Goal: Check status: Check status

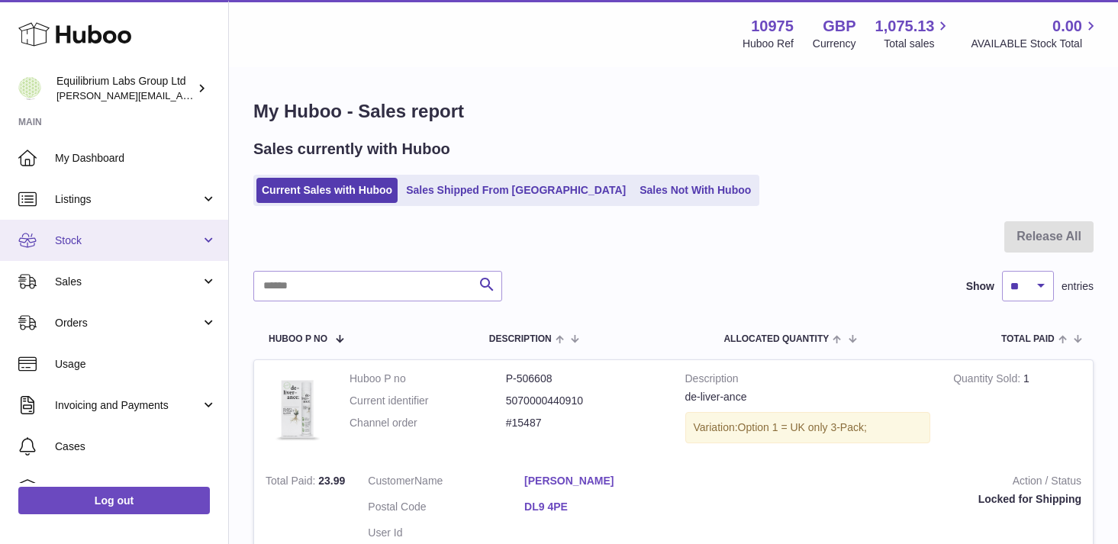
click at [194, 237] on span "Stock" at bounding box center [128, 241] width 146 height 15
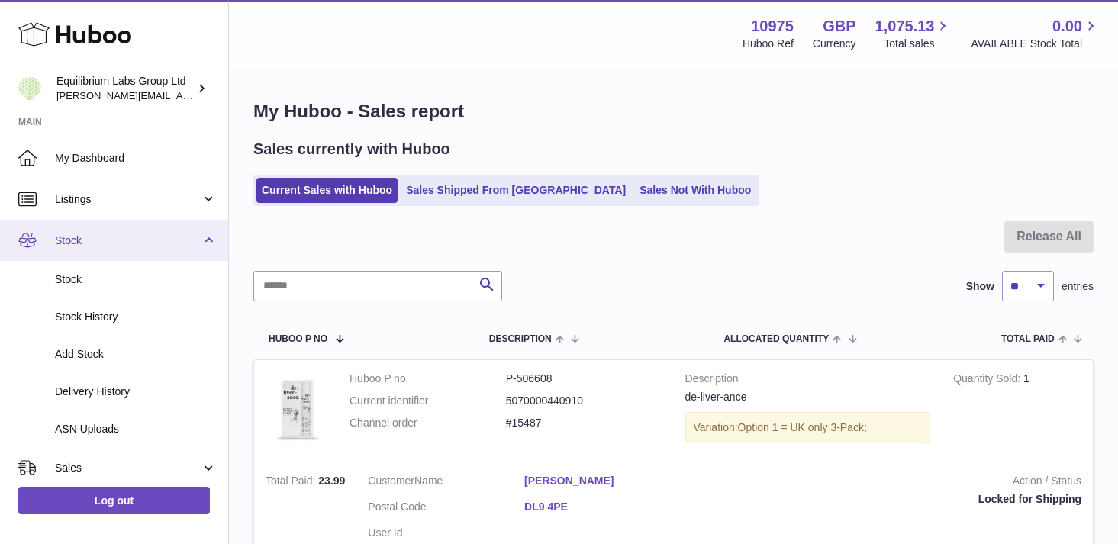
click at [189, 256] on link "Stock" at bounding box center [114, 240] width 228 height 41
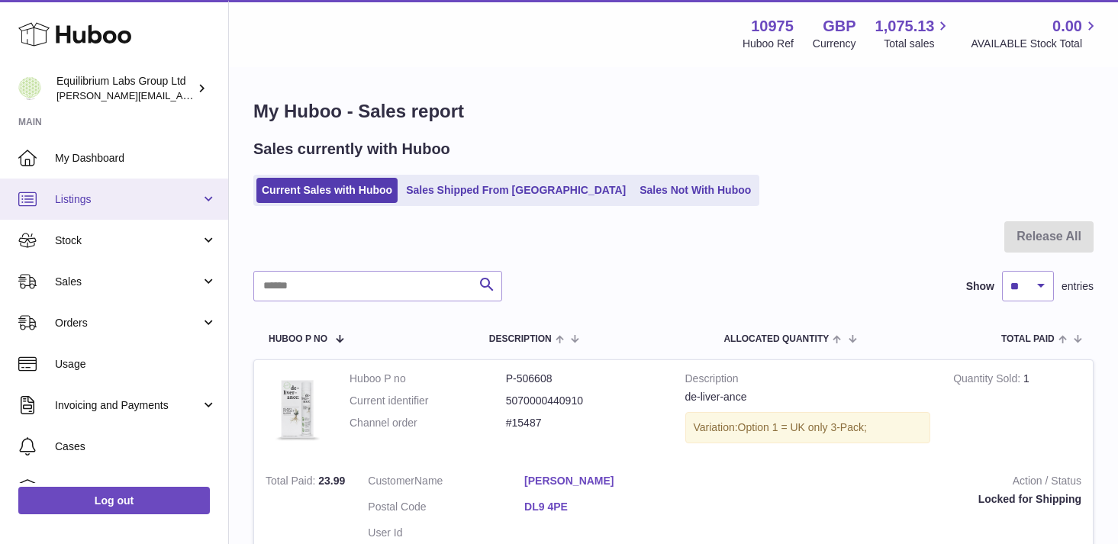
click at [186, 211] on link "Listings" at bounding box center [114, 199] width 228 height 41
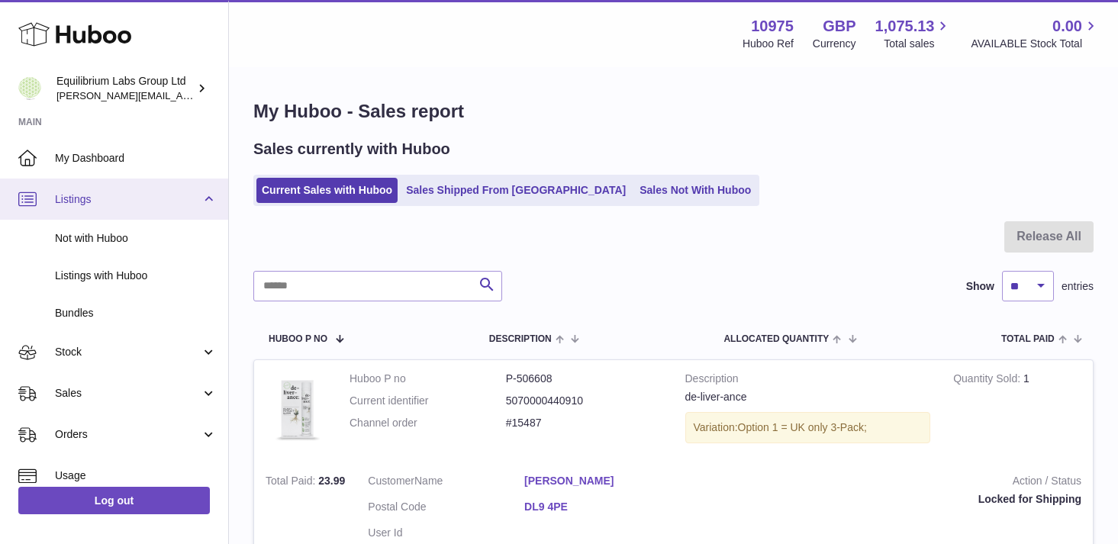
click at [177, 206] on span "Listings" at bounding box center [128, 199] width 146 height 15
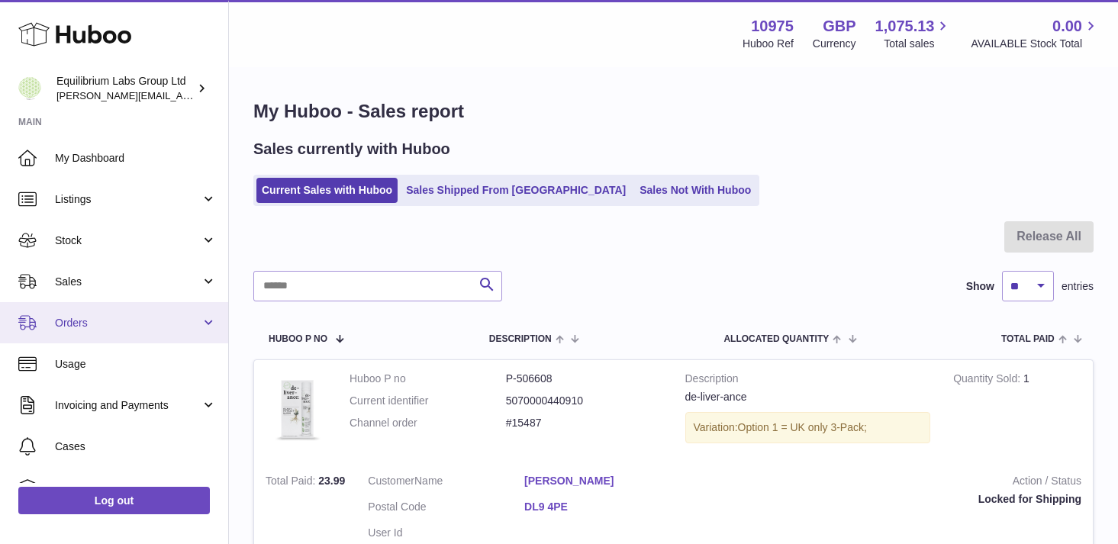
click at [173, 310] on link "Orders" at bounding box center [114, 322] width 228 height 41
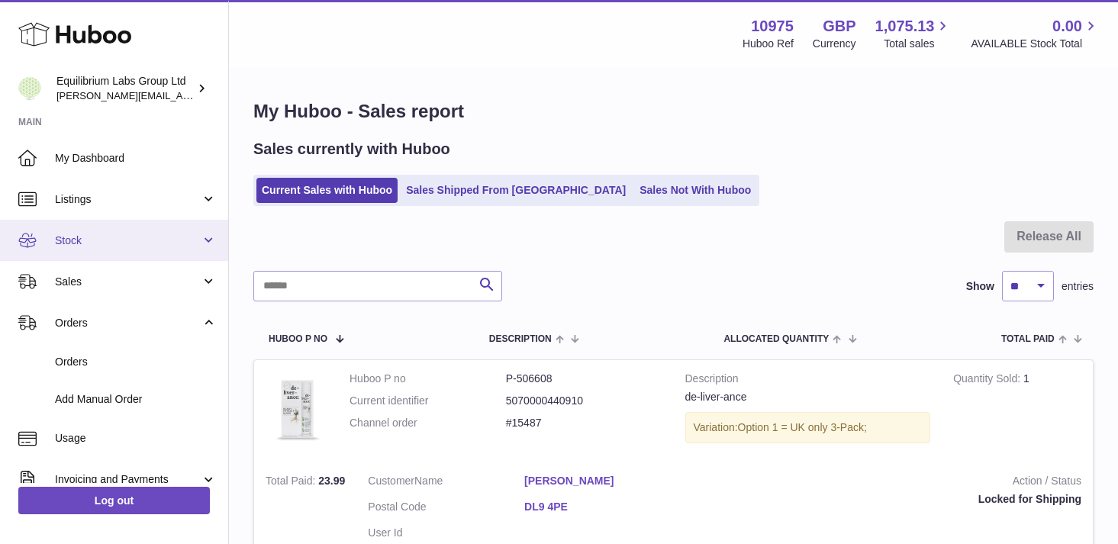
click at [173, 250] on link "Stock" at bounding box center [114, 240] width 228 height 41
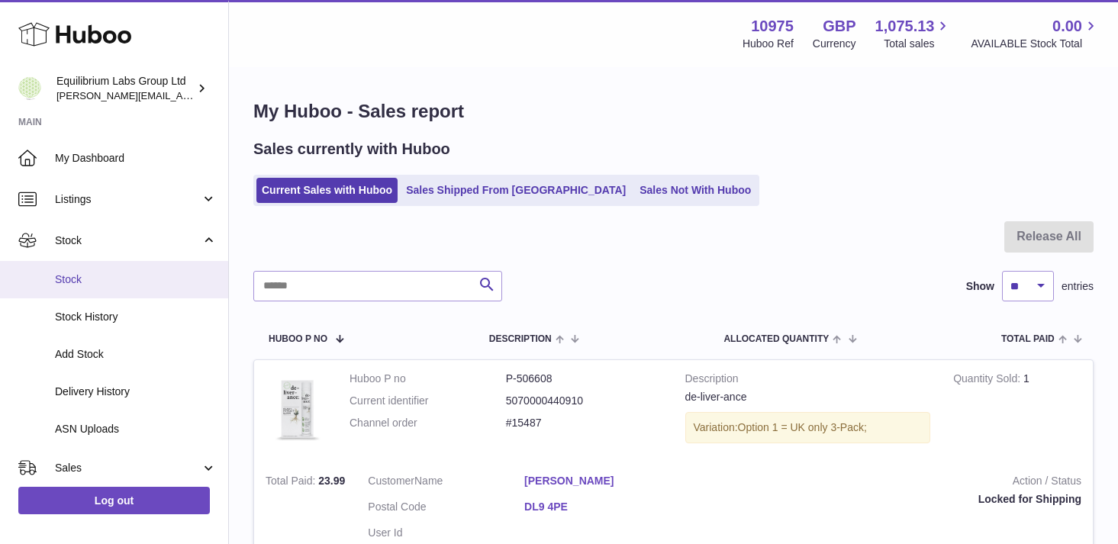
click at [160, 279] on span "Stock" at bounding box center [136, 280] width 162 height 15
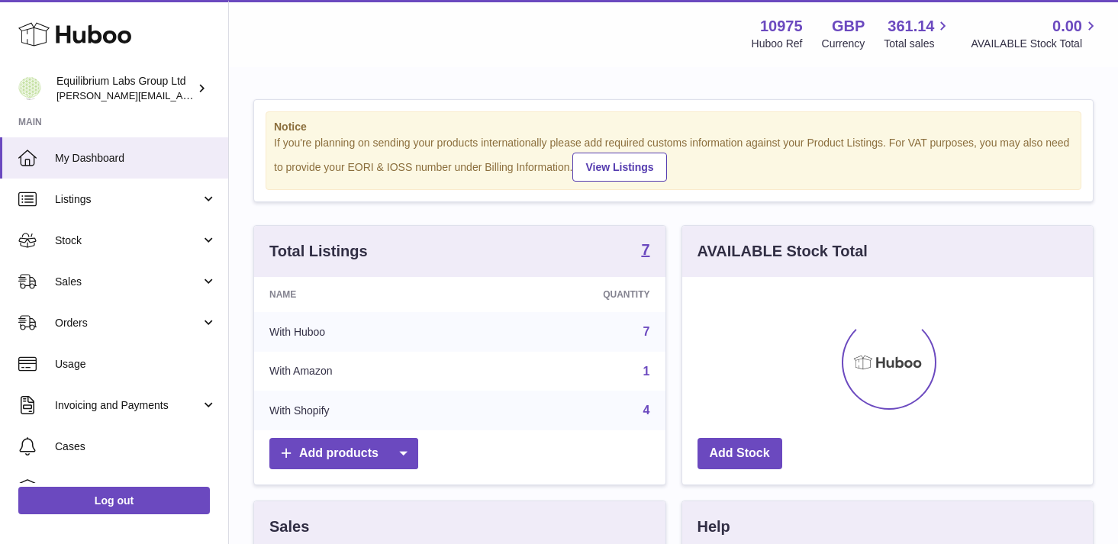
scroll to position [238, 411]
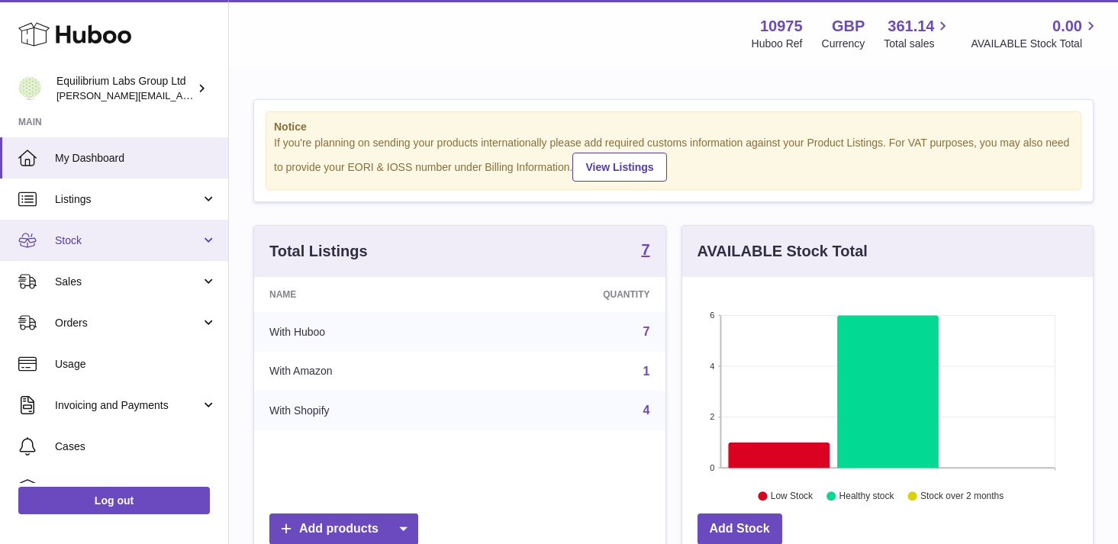
click at [179, 250] on link "Stock" at bounding box center [114, 240] width 228 height 41
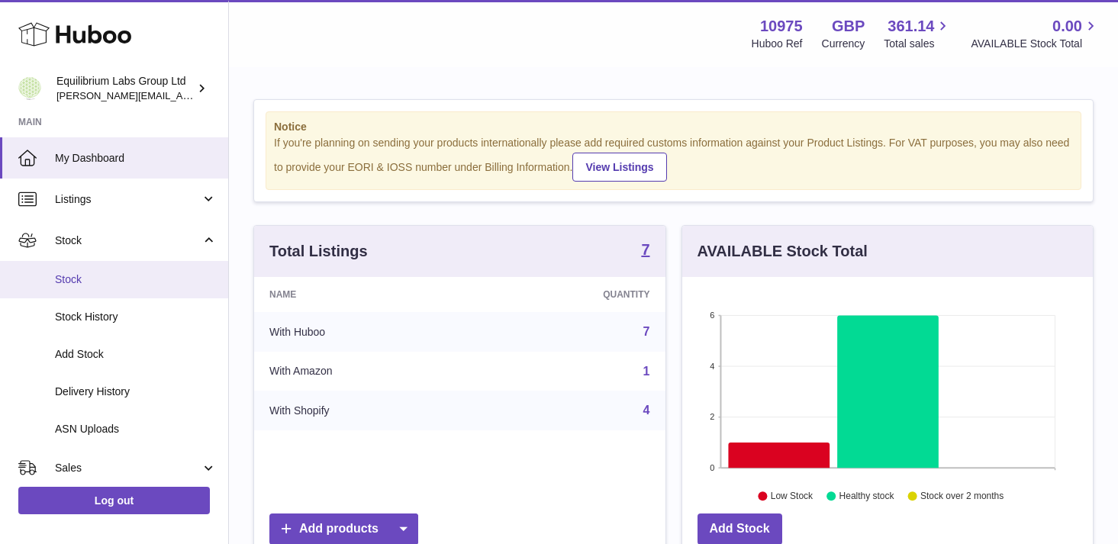
click at [176, 279] on span "Stock" at bounding box center [136, 280] width 162 height 15
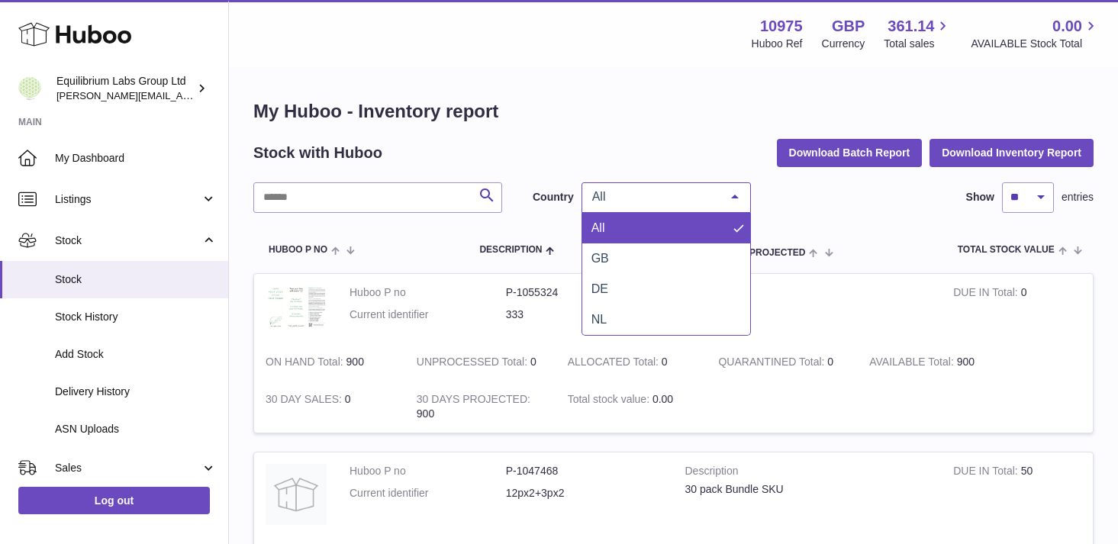
click at [679, 206] on div "All" at bounding box center [666, 197] width 169 height 31
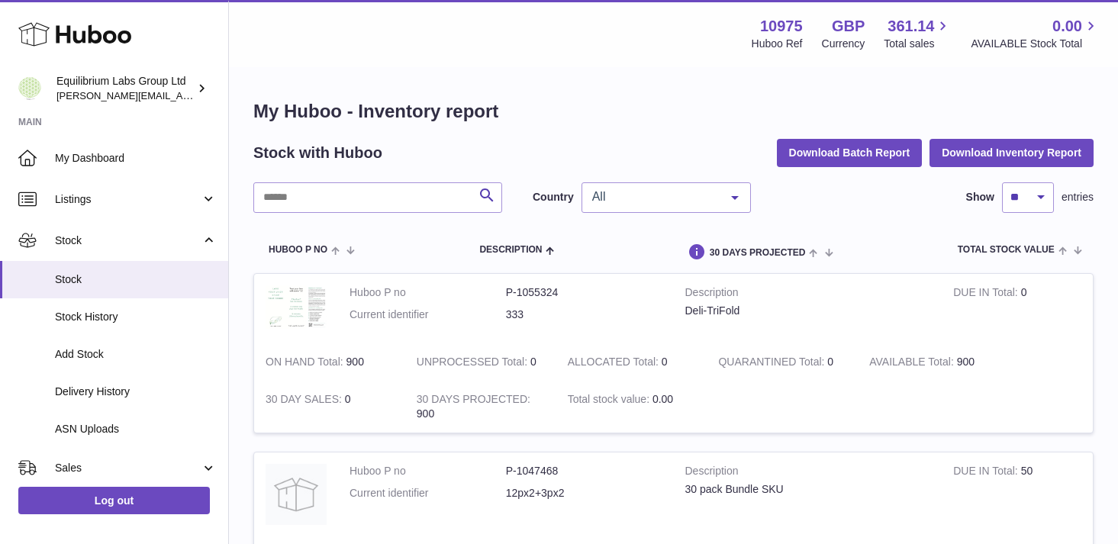
click at [681, 210] on div "All" at bounding box center [666, 197] width 169 height 31
click at [625, 142] on div "Stock with Huboo Download Batch Report Download Inventory Report" at bounding box center [673, 152] width 840 height 27
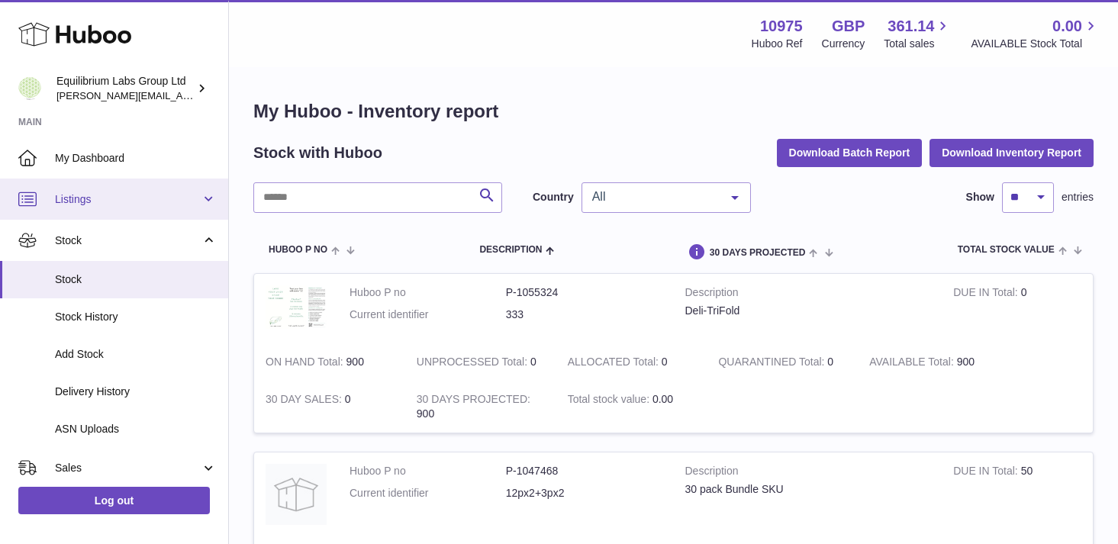
click at [195, 202] on span "Listings" at bounding box center [128, 199] width 146 height 15
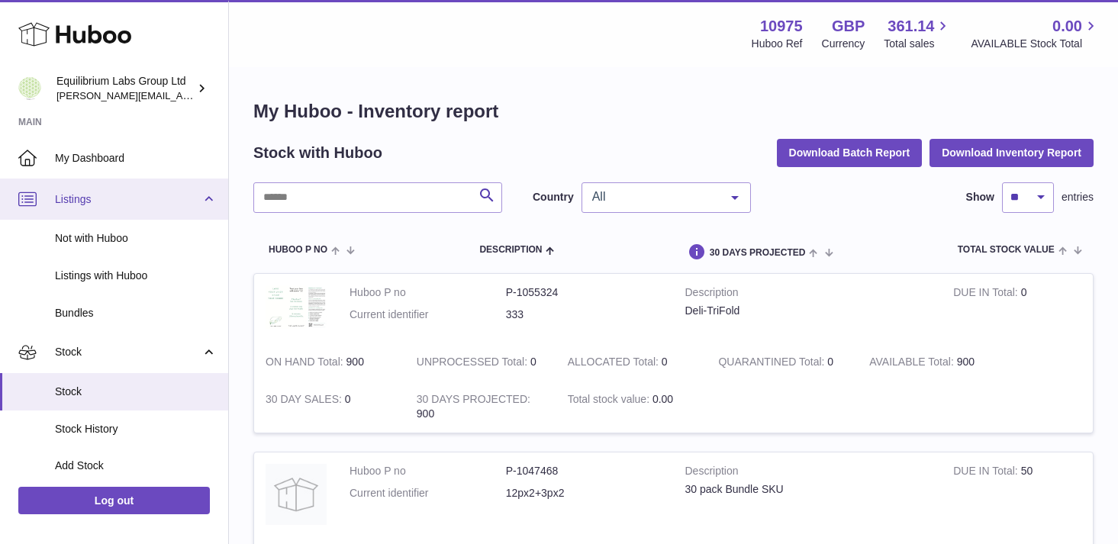
click at [189, 202] on span "Listings" at bounding box center [128, 199] width 146 height 15
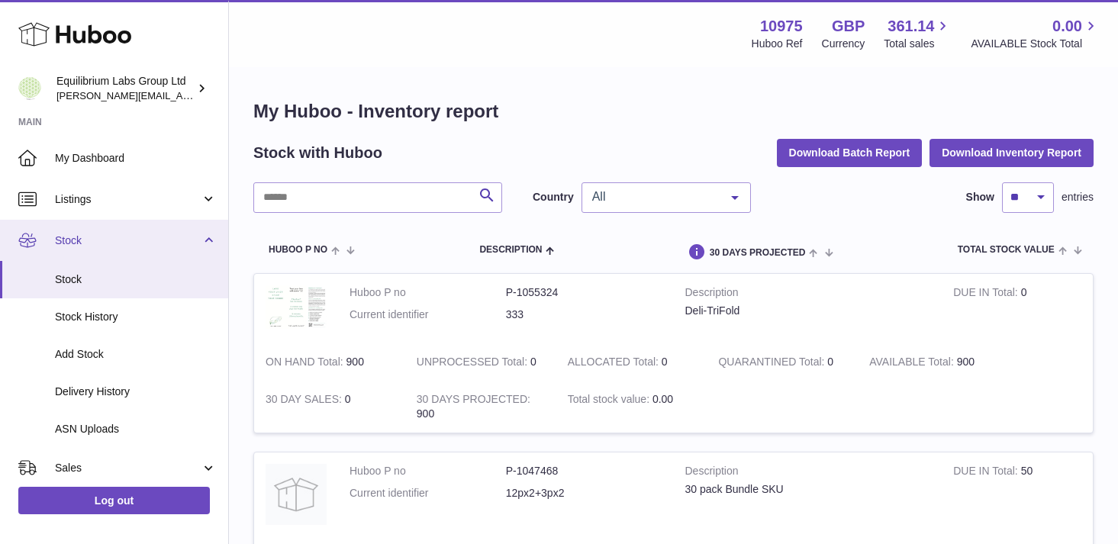
click at [195, 247] on span "Stock" at bounding box center [128, 241] width 146 height 15
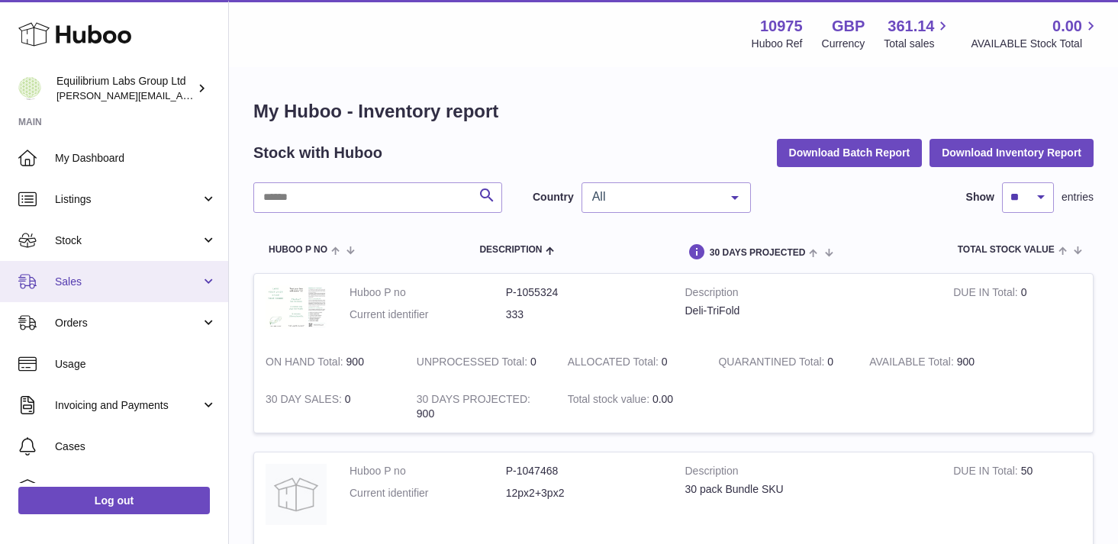
click at [187, 271] on link "Sales" at bounding box center [114, 281] width 228 height 41
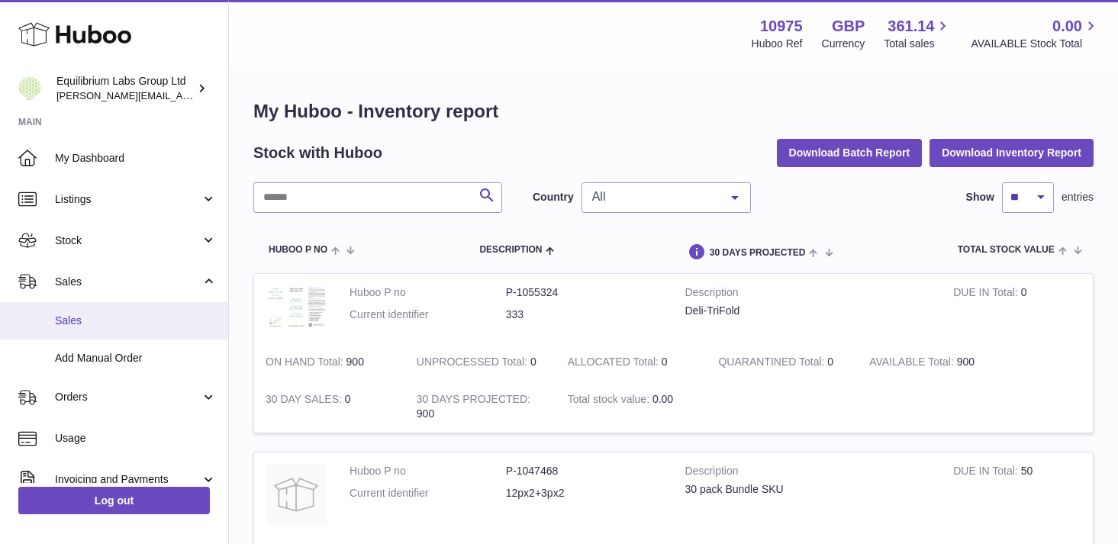
click at [163, 324] on span "Sales" at bounding box center [136, 321] width 162 height 15
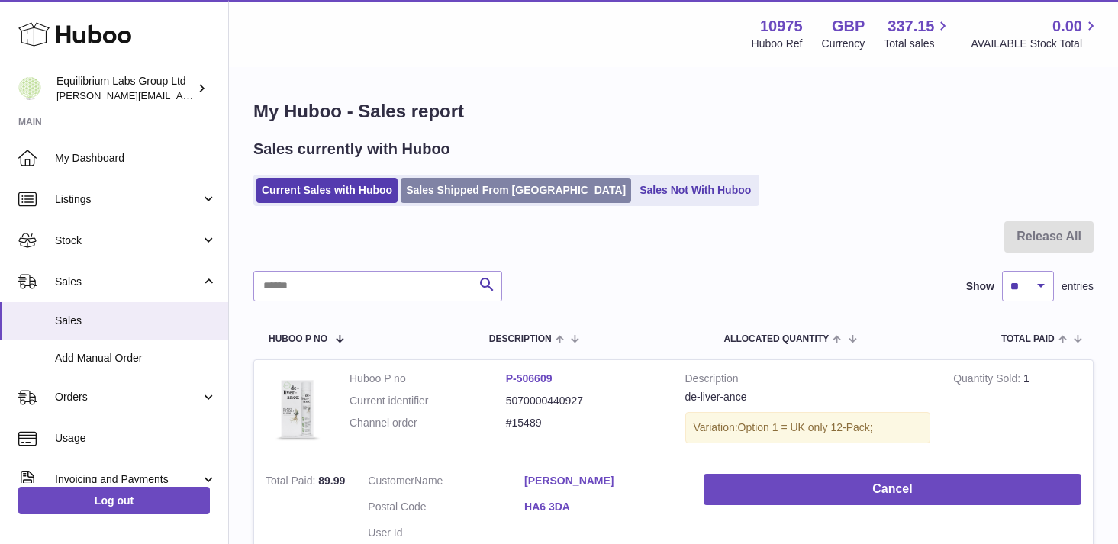
click at [470, 181] on link "Sales Shipped From Huboo" at bounding box center [516, 190] width 231 height 25
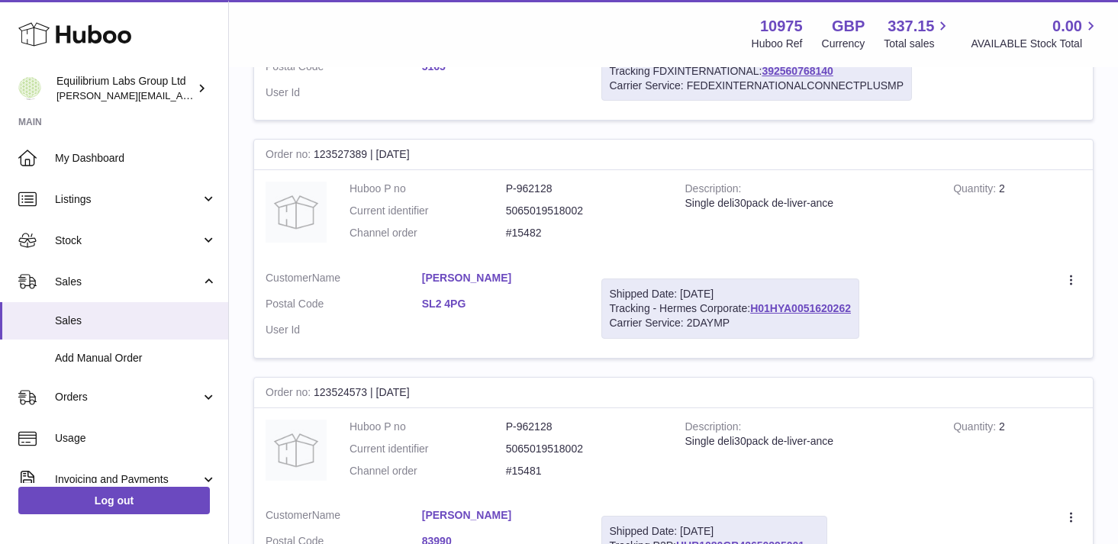
scroll to position [437, 0]
click at [809, 311] on link "H01HYA0051620262" at bounding box center [800, 308] width 101 height 12
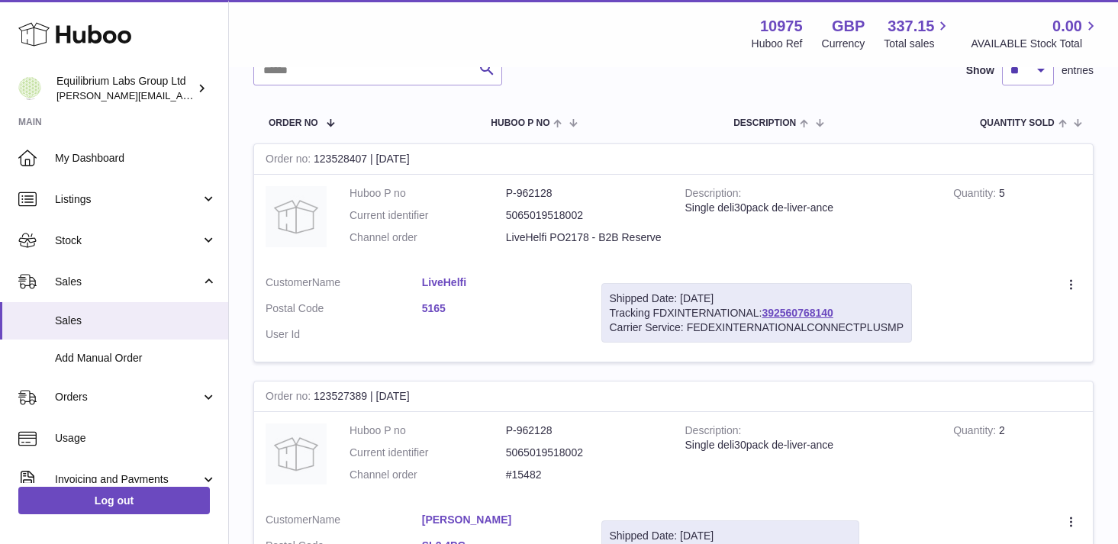
scroll to position [0, 0]
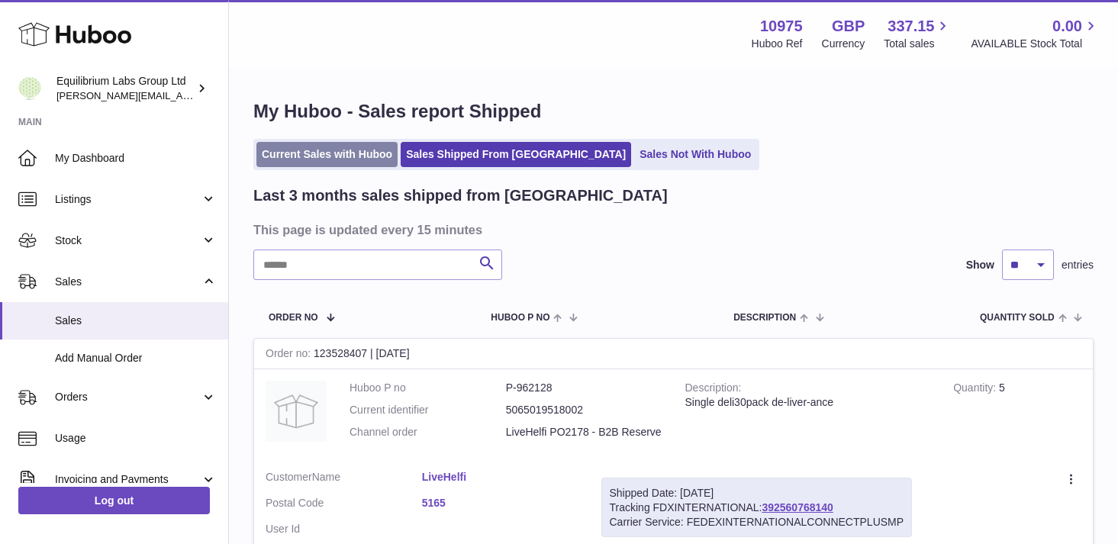
click at [347, 160] on link "Current Sales with Huboo" at bounding box center [326, 154] width 141 height 25
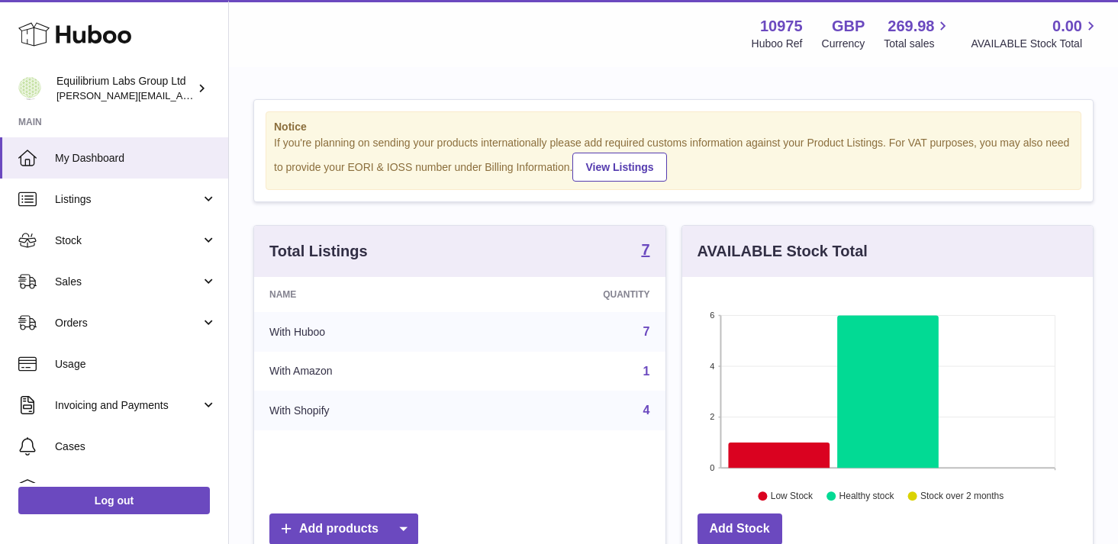
scroll to position [238, 411]
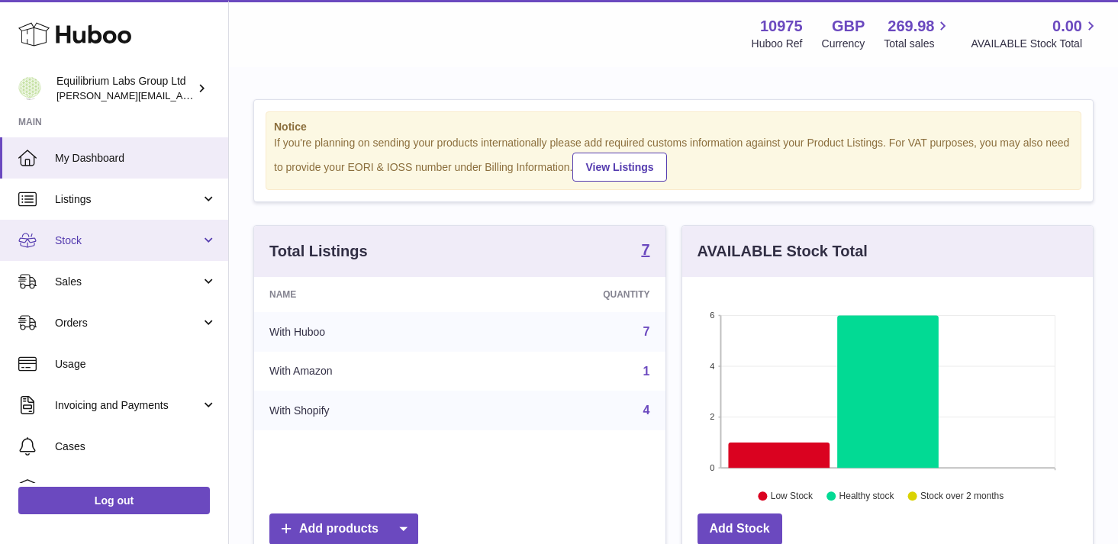
click at [159, 244] on span "Stock" at bounding box center [128, 241] width 146 height 15
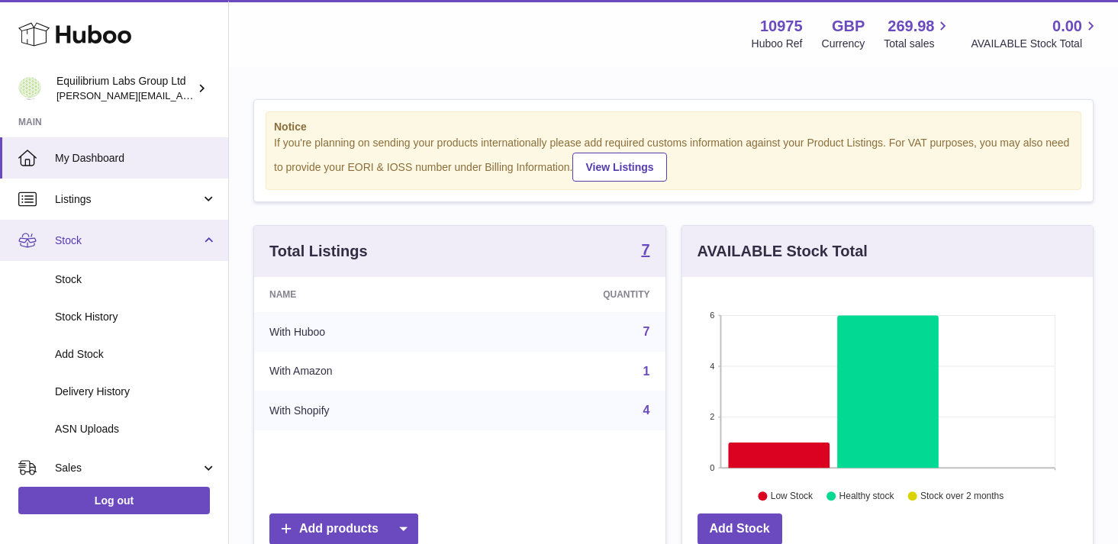
click at [161, 248] on link "Stock" at bounding box center [114, 240] width 228 height 41
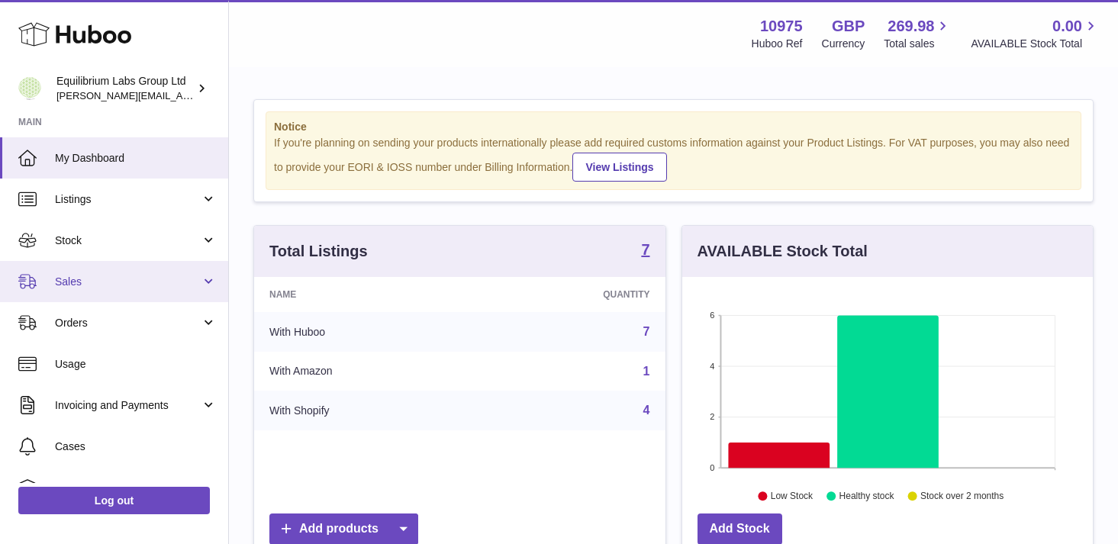
click at [159, 285] on span "Sales" at bounding box center [128, 282] width 146 height 15
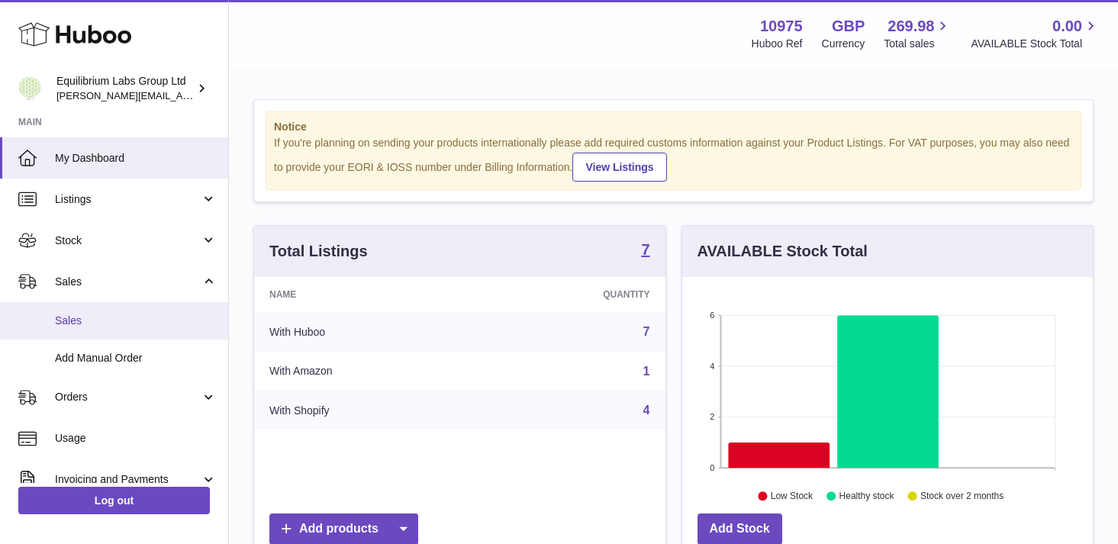
click at [154, 312] on link "Sales" at bounding box center [114, 320] width 228 height 37
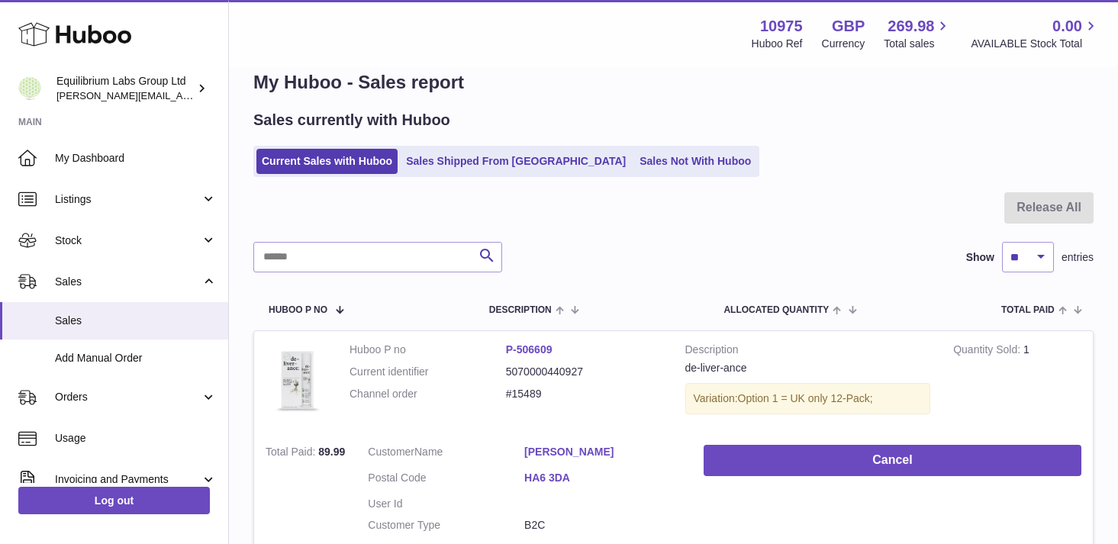
scroll to position [15, 0]
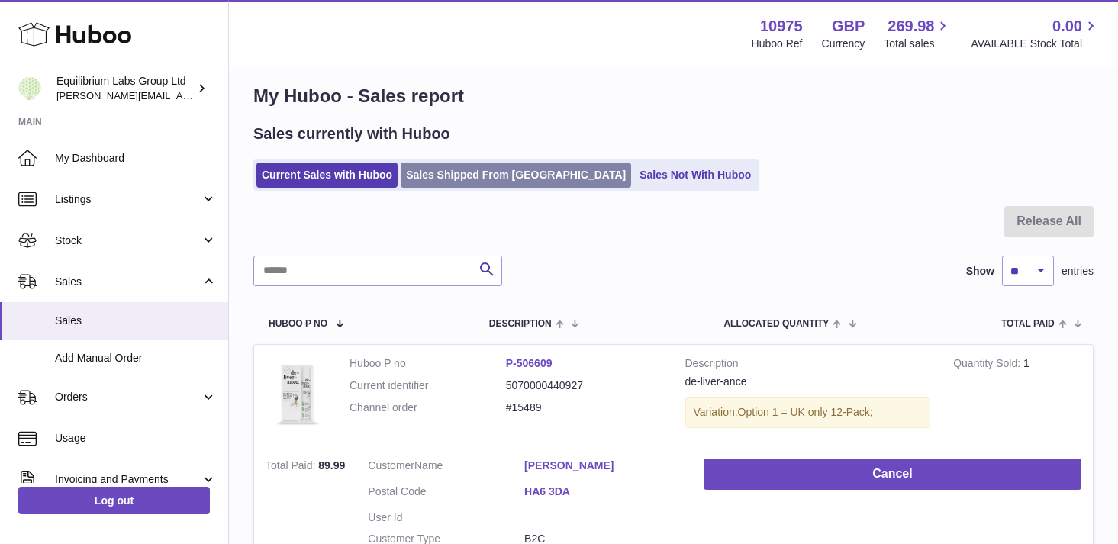
click at [495, 168] on link "Sales Shipped From [GEOGRAPHIC_DATA]" at bounding box center [516, 175] width 231 height 25
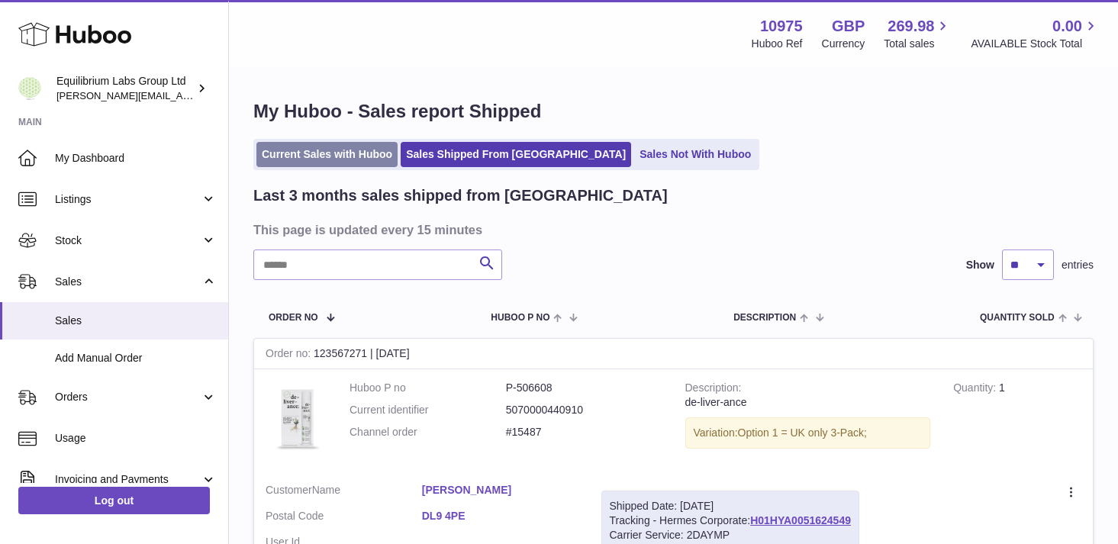
click at [321, 153] on link "Current Sales with Huboo" at bounding box center [326, 154] width 141 height 25
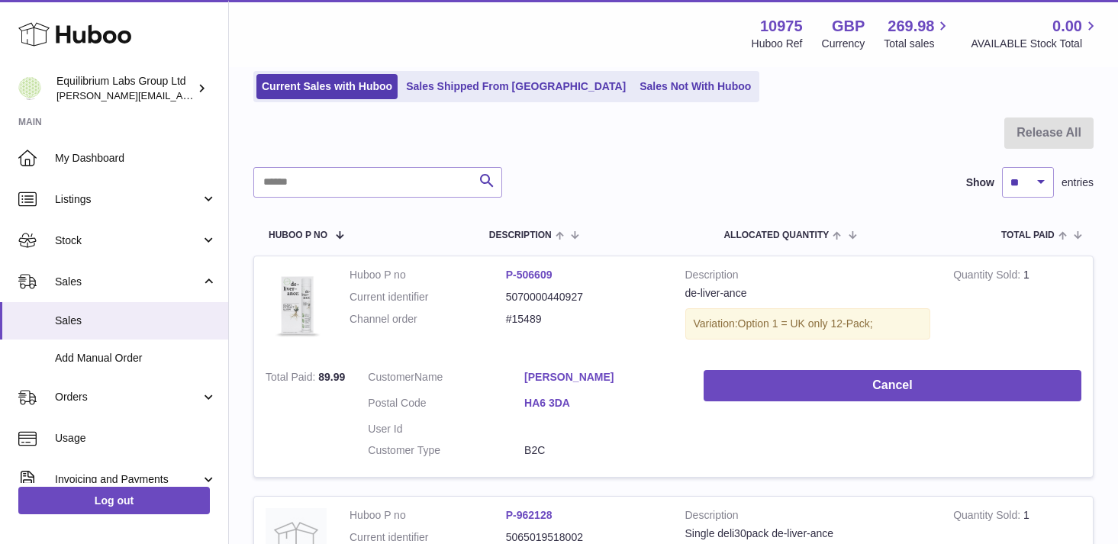
scroll to position [121, 0]
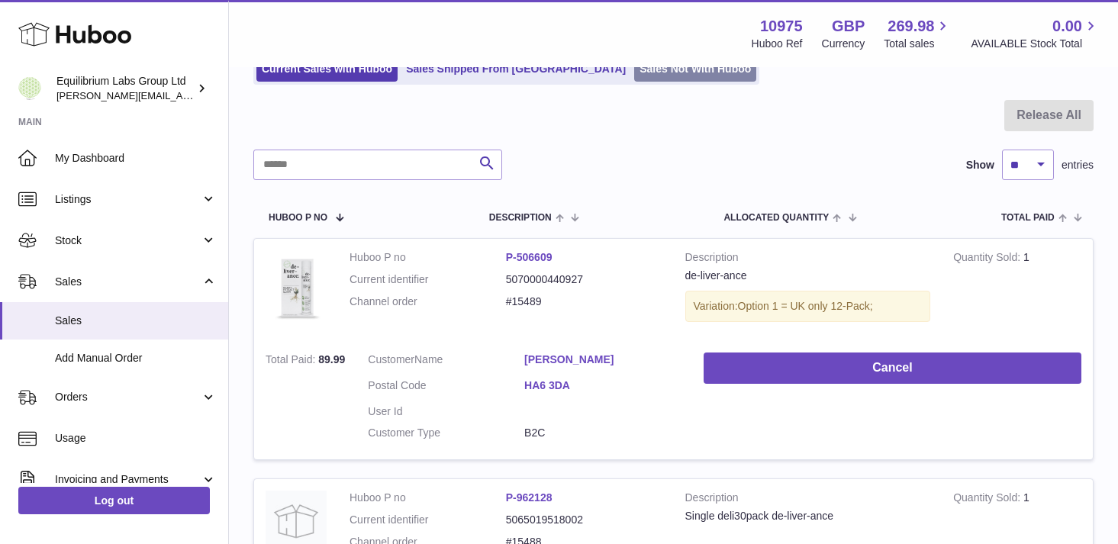
click at [634, 75] on link "Sales Not With Huboo" at bounding box center [695, 68] width 122 height 25
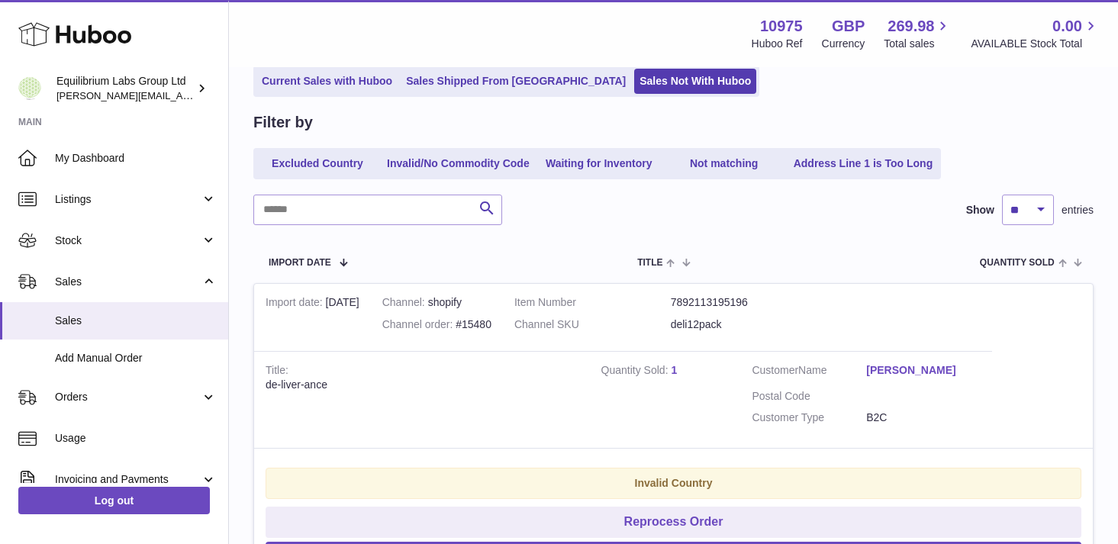
scroll to position [117, 0]
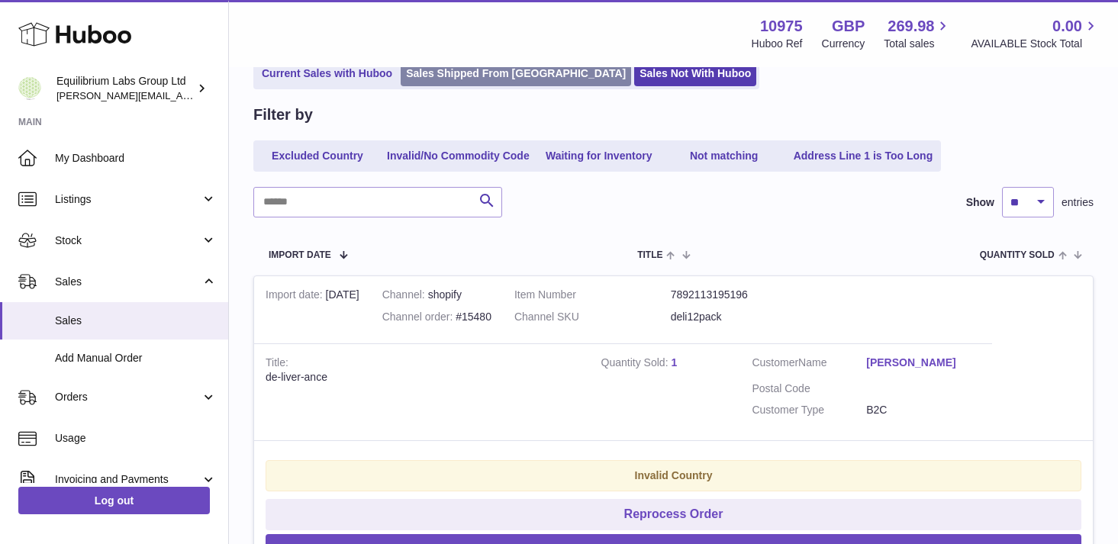
click at [449, 73] on link "Sales Shipped From [GEOGRAPHIC_DATA]" at bounding box center [516, 73] width 231 height 25
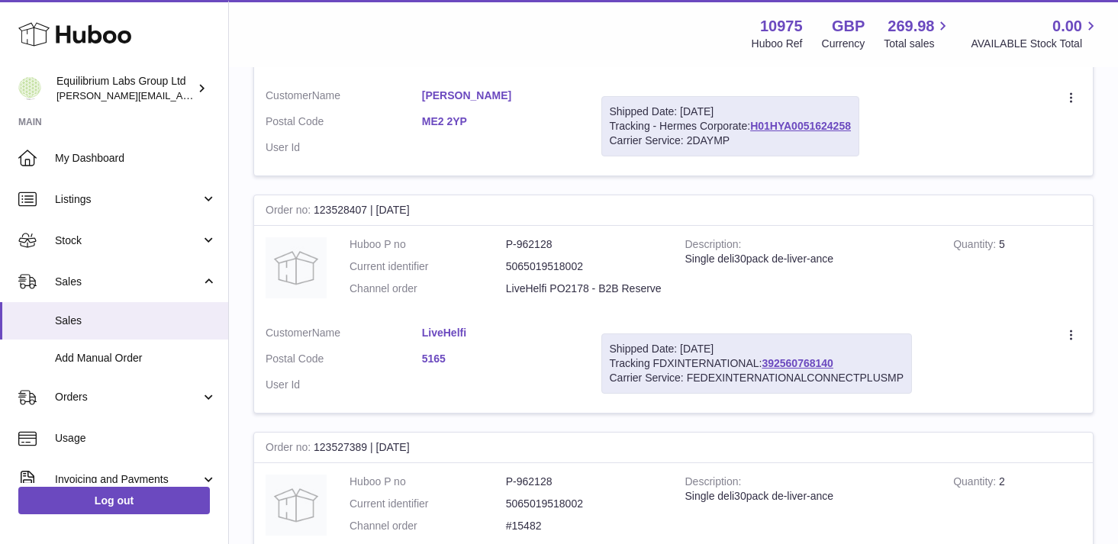
scroll to position [1180, 0]
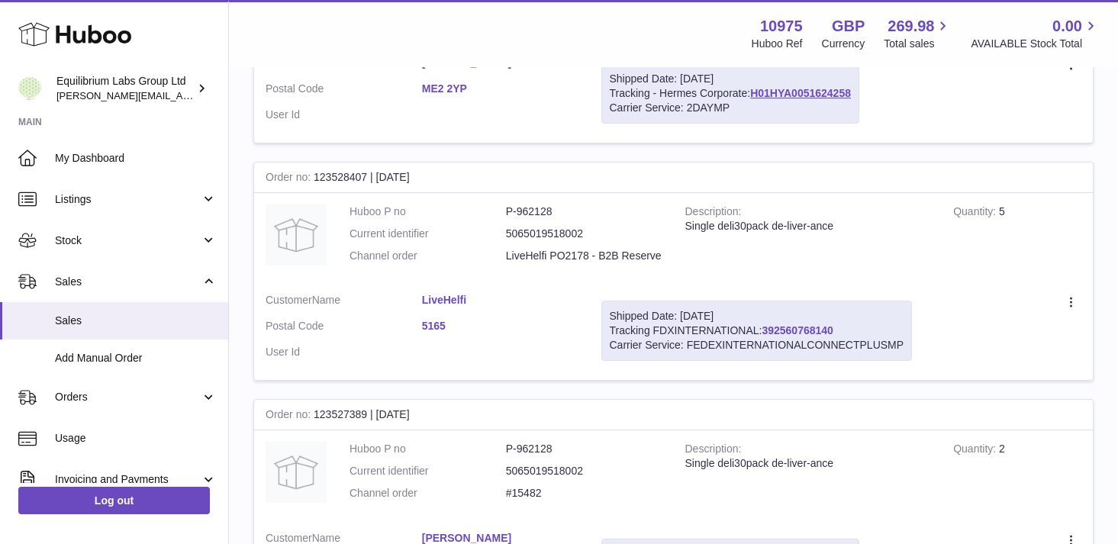
click at [786, 328] on link "392560768140" at bounding box center [797, 330] width 71 height 12
click at [431, 327] on link "5165" at bounding box center [500, 326] width 156 height 15
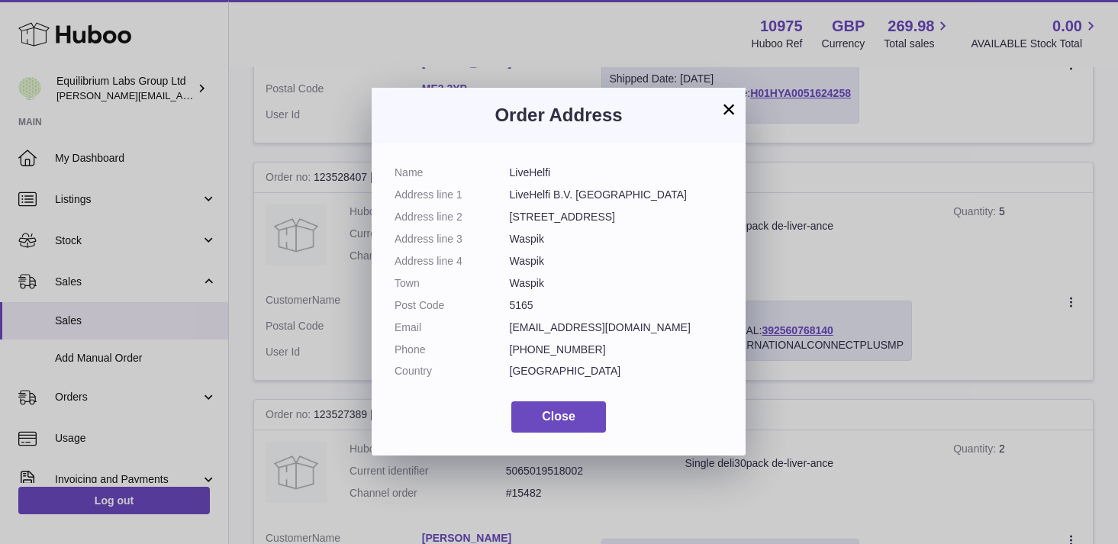
click at [724, 112] on button "×" at bounding box center [729, 109] width 18 height 18
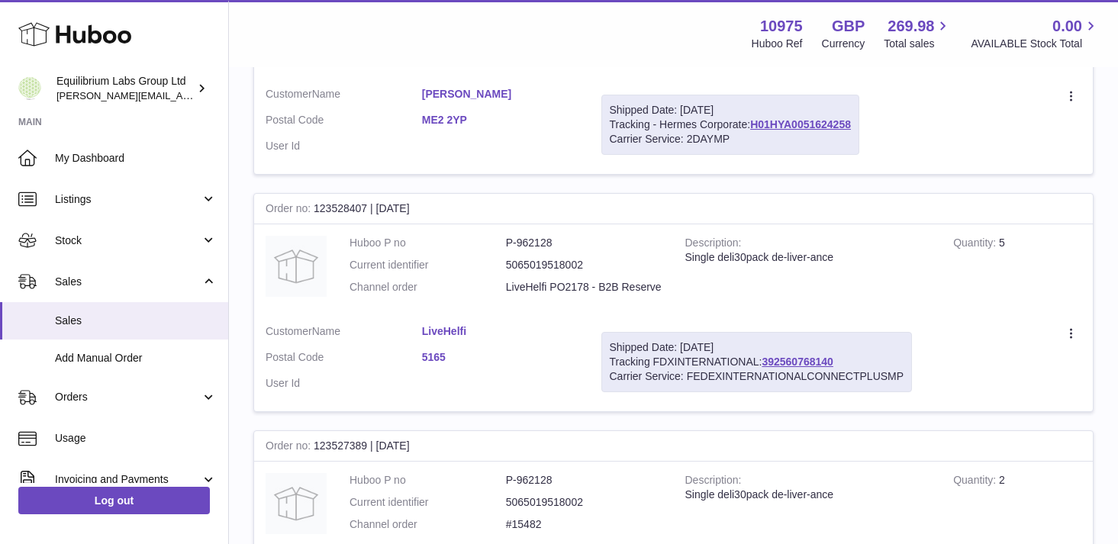
scroll to position [1147, 0]
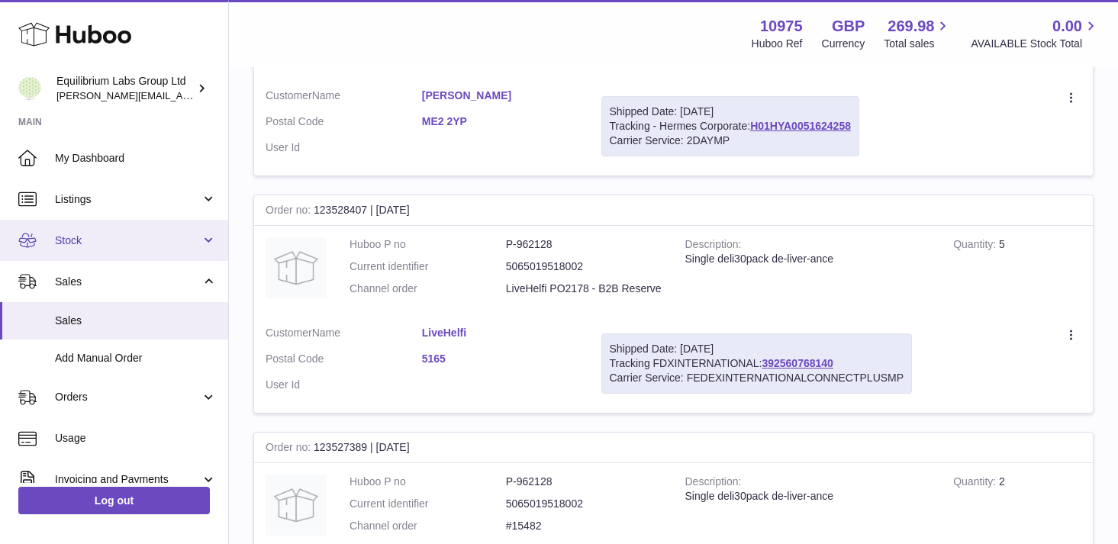
click at [185, 240] on span "Stock" at bounding box center [128, 241] width 146 height 15
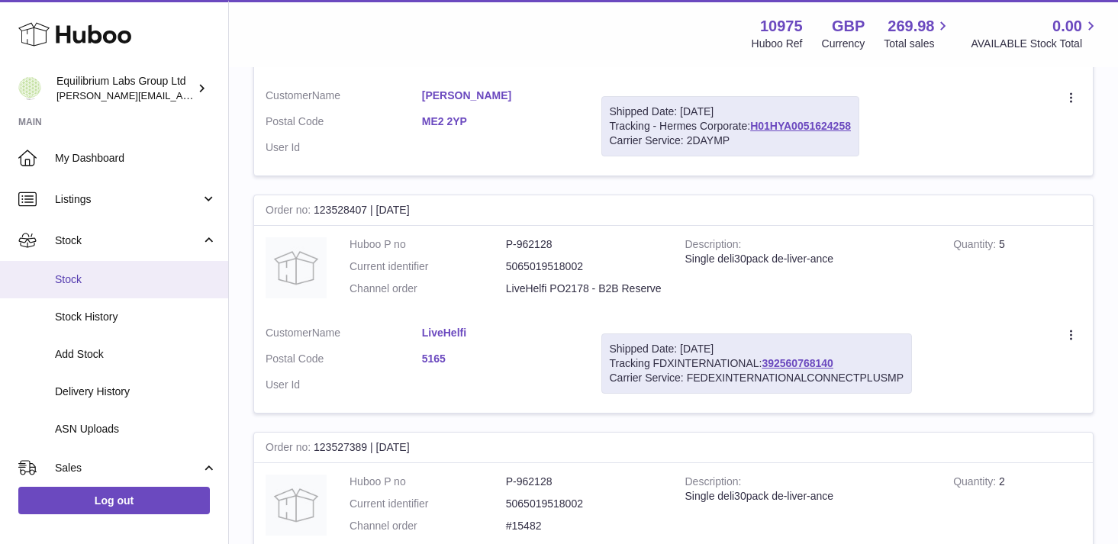
click at [176, 283] on span "Stock" at bounding box center [136, 280] width 162 height 15
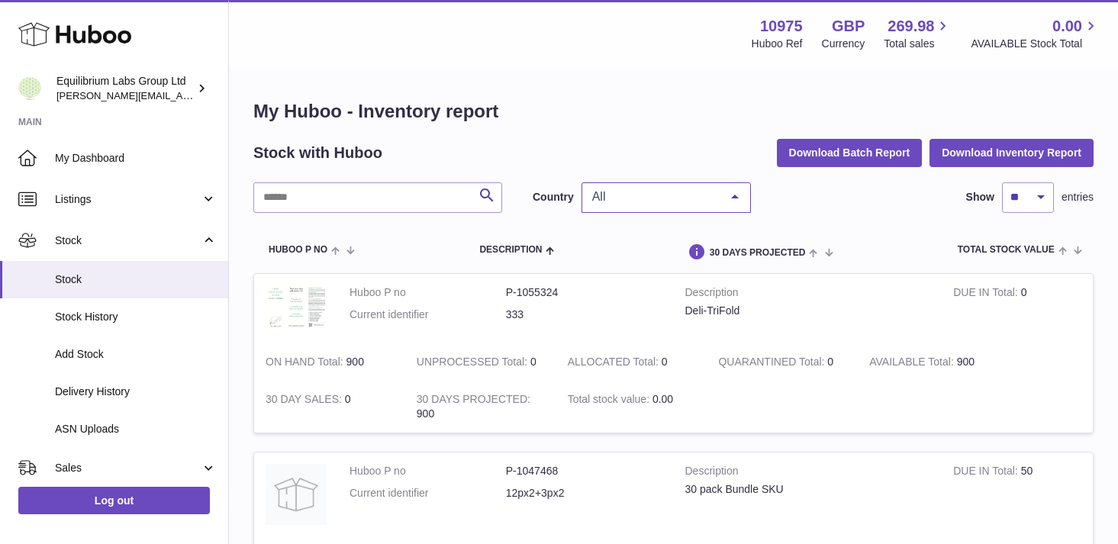
click at [663, 206] on div "All" at bounding box center [666, 197] width 169 height 31
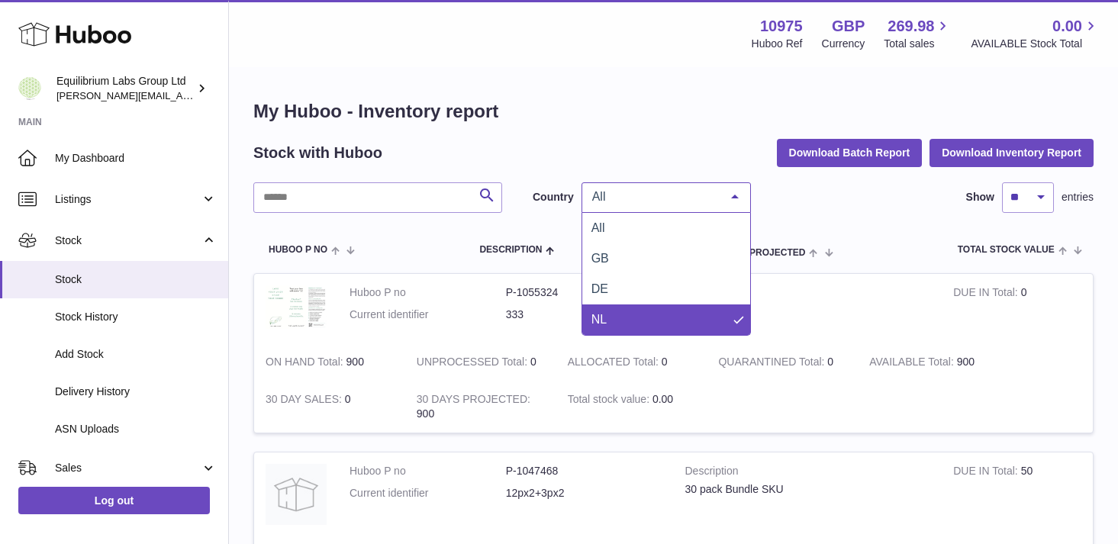
drag, startPoint x: 654, startPoint y: 302, endPoint x: 653, endPoint y: 316, distance: 13.8
click at [653, 316] on ul "All GB DE NL No elements found. Consider changing the search query. List is emp…" at bounding box center [666, 274] width 168 height 122
click at [653, 316] on span "NL" at bounding box center [666, 320] width 168 height 31
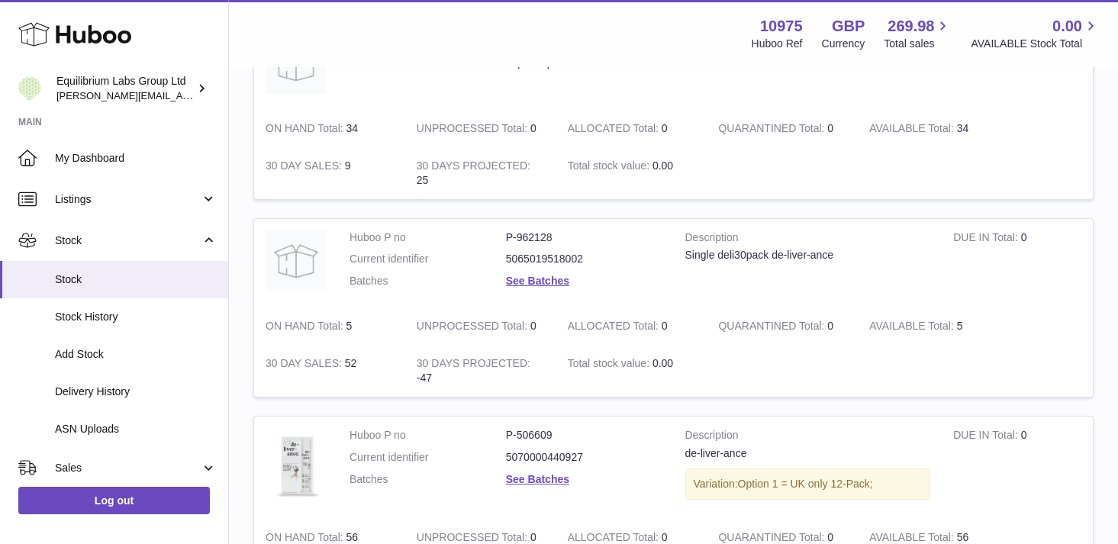
scroll to position [260, 0]
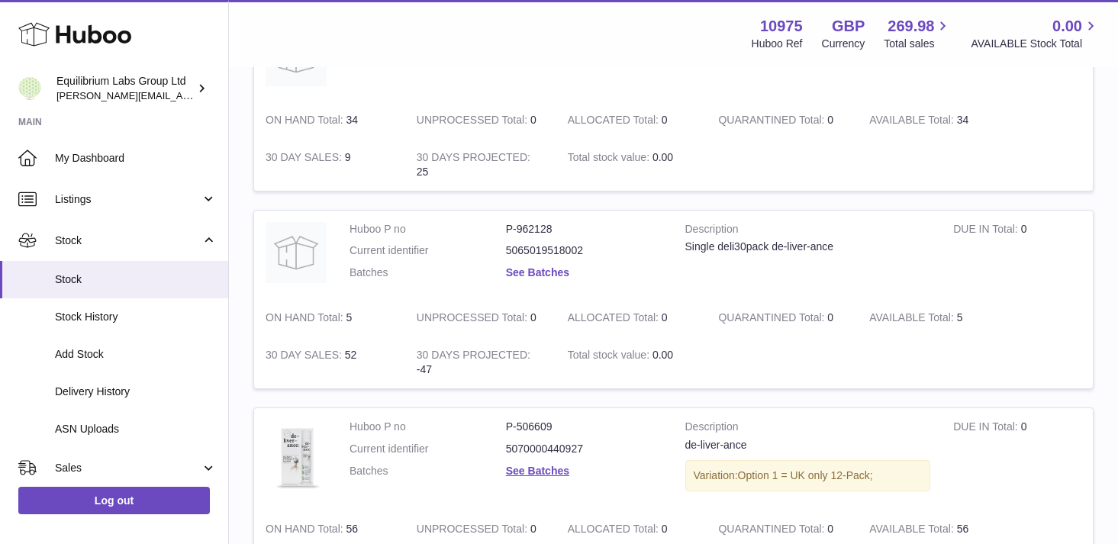
click at [559, 273] on link "See Batches" at bounding box center [537, 272] width 63 height 12
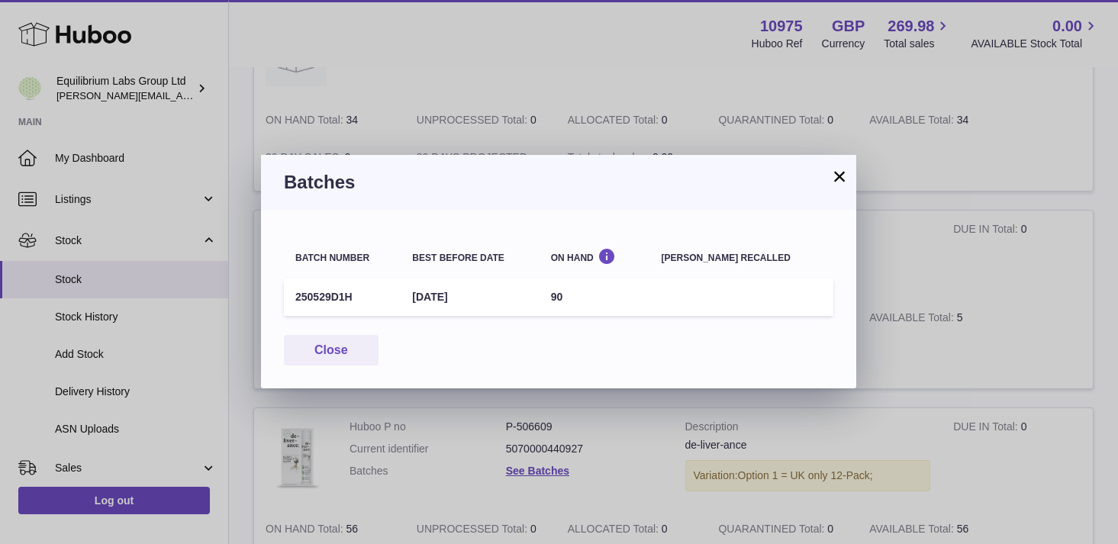
click at [840, 184] on button "×" at bounding box center [840, 176] width 18 height 18
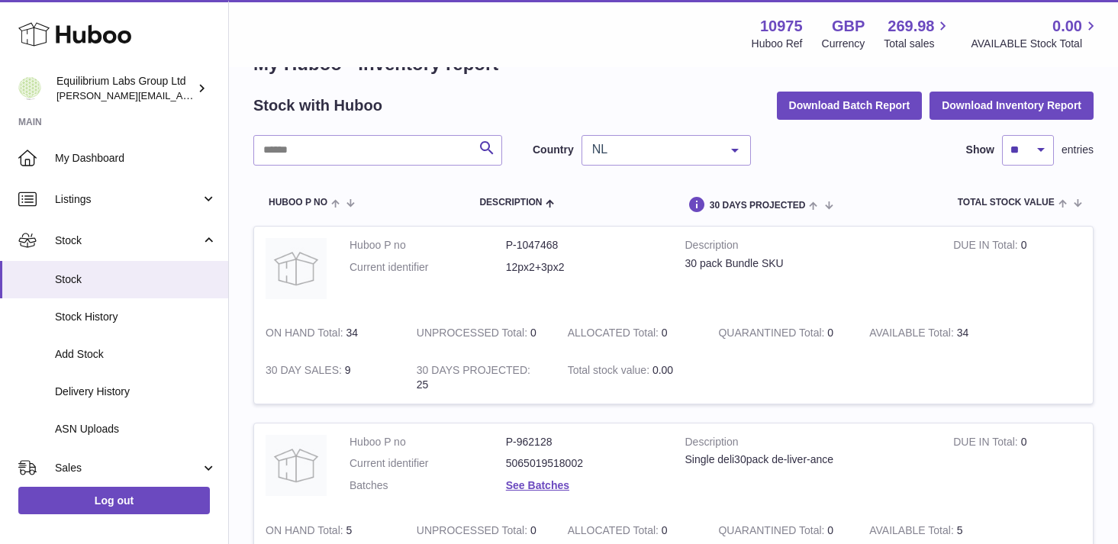
scroll to position [0, 0]
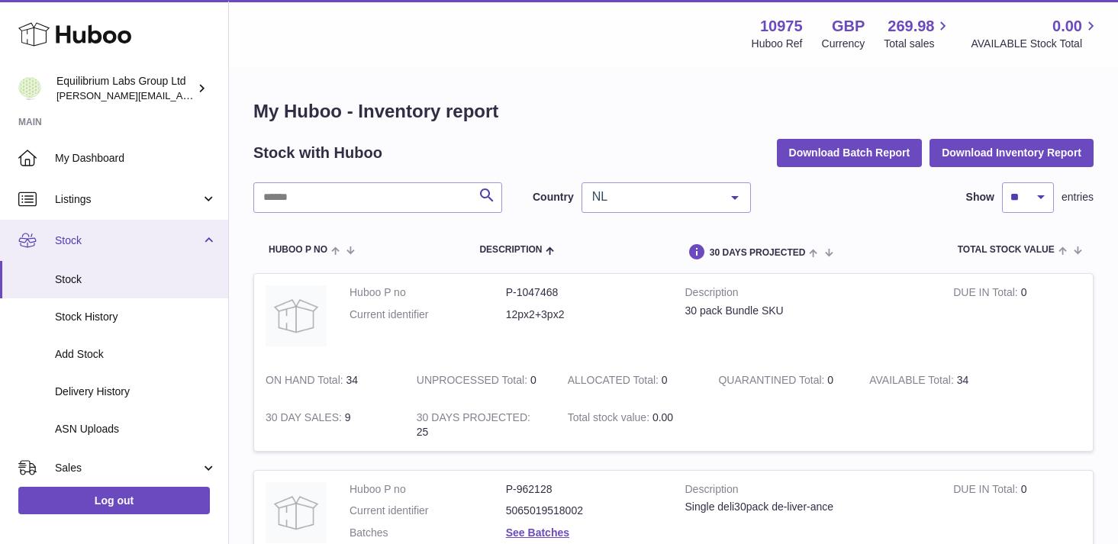
click at [190, 237] on span "Stock" at bounding box center [128, 241] width 146 height 15
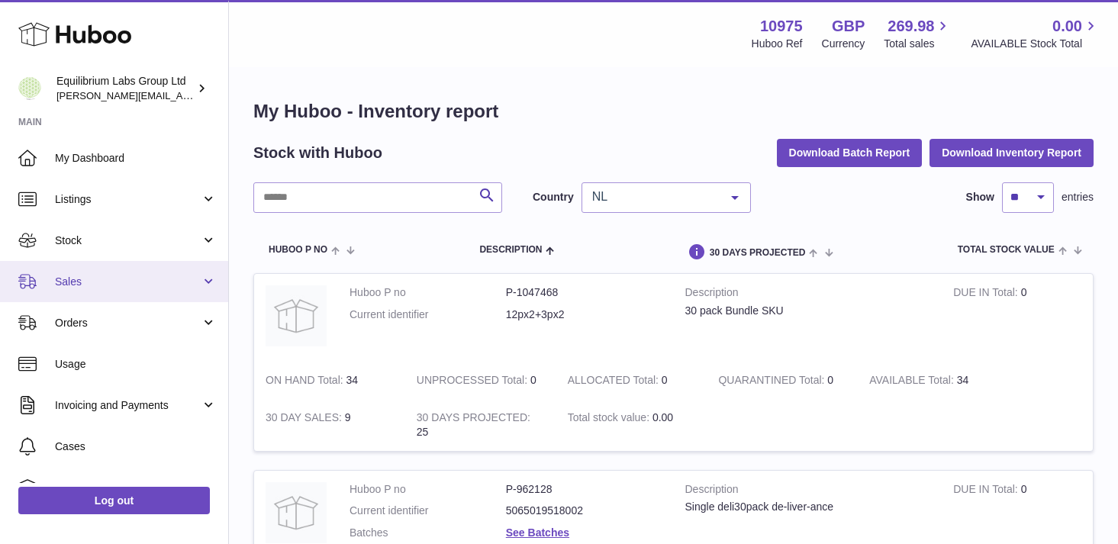
click at [180, 279] on span "Sales" at bounding box center [128, 282] width 146 height 15
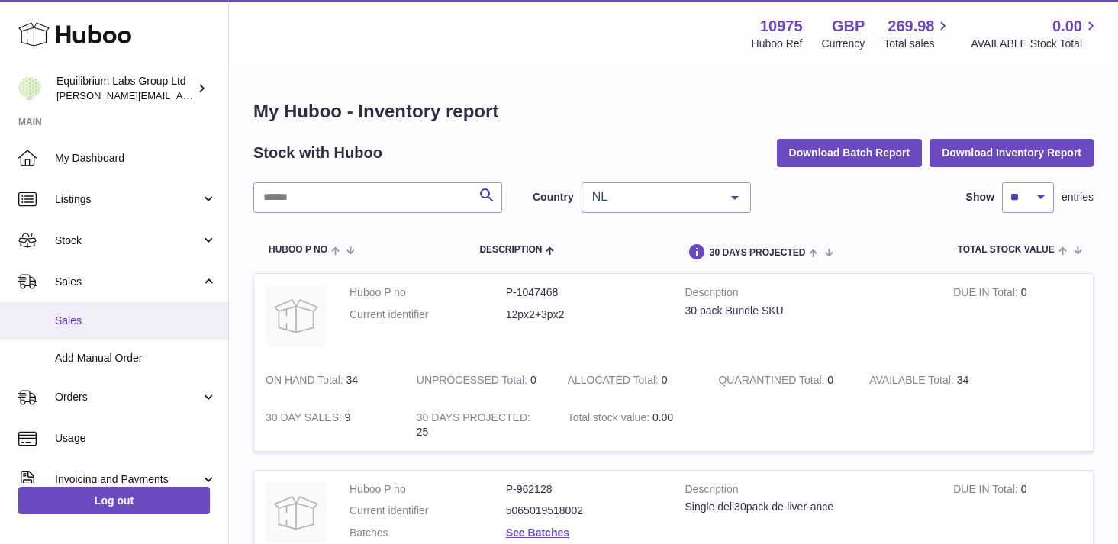
click at [165, 326] on span "Sales" at bounding box center [136, 321] width 162 height 15
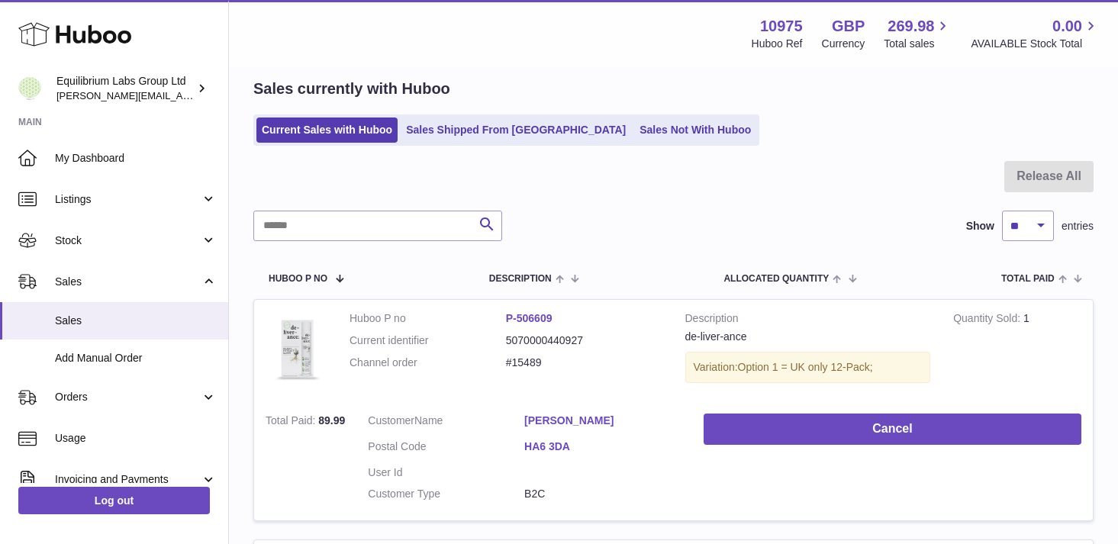
scroll to position [65, 0]
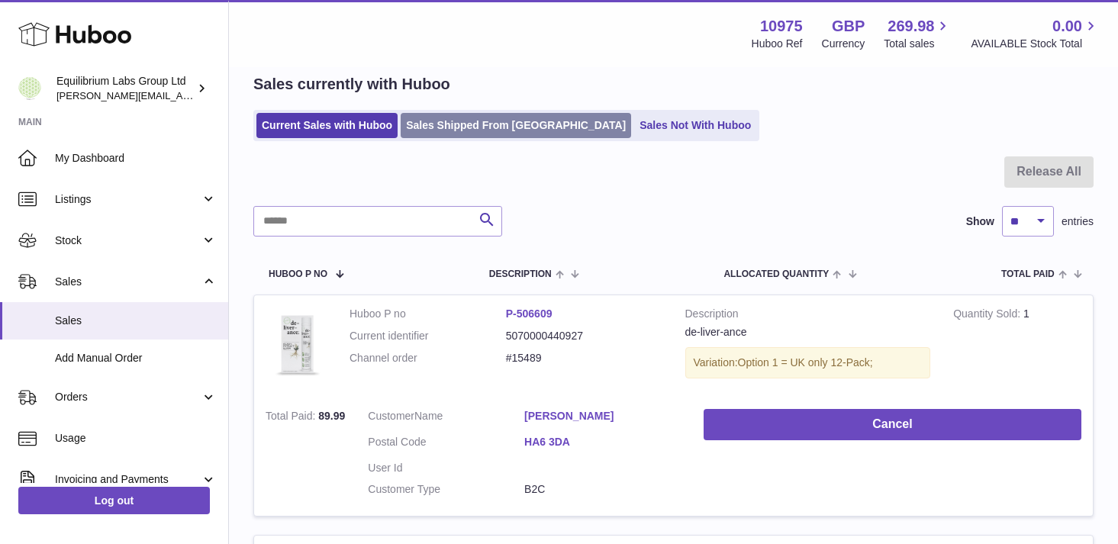
click at [463, 125] on link "Sales Shipped From [GEOGRAPHIC_DATA]" at bounding box center [516, 125] width 231 height 25
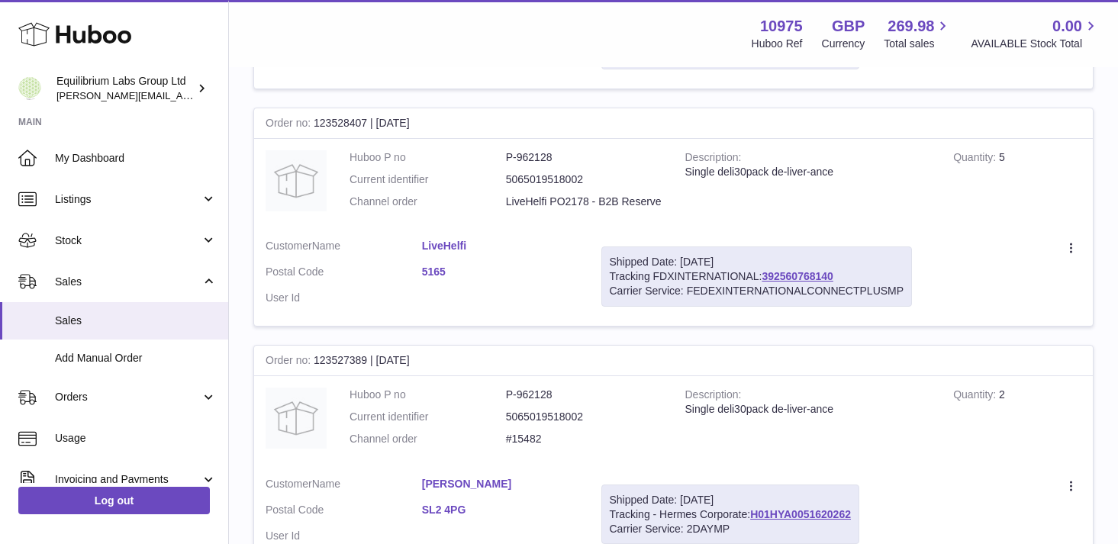
scroll to position [1215, 0]
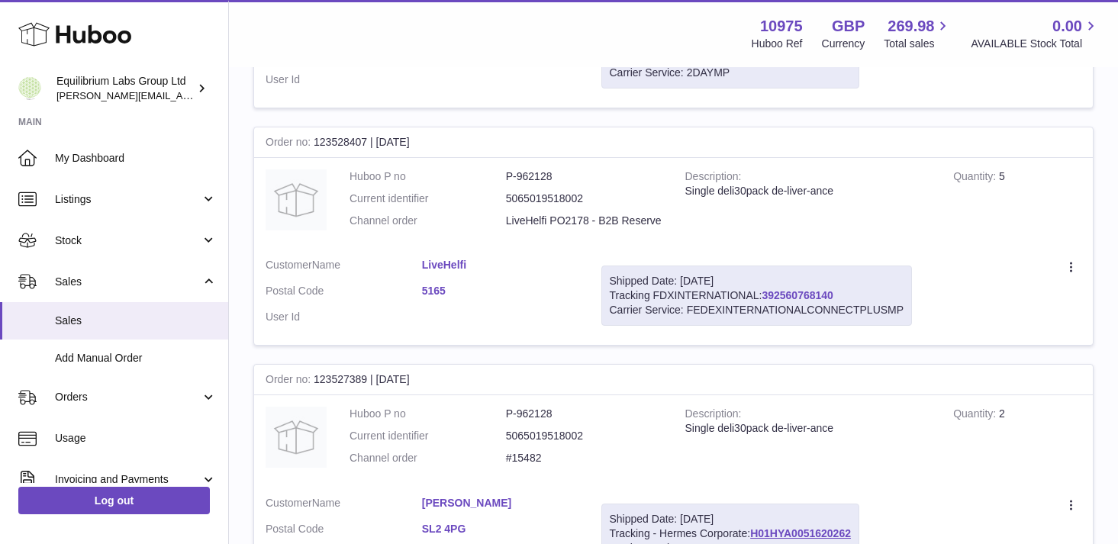
click at [802, 295] on link "392560768140" at bounding box center [797, 295] width 71 height 12
